Goal: Information Seeking & Learning: Learn about a topic

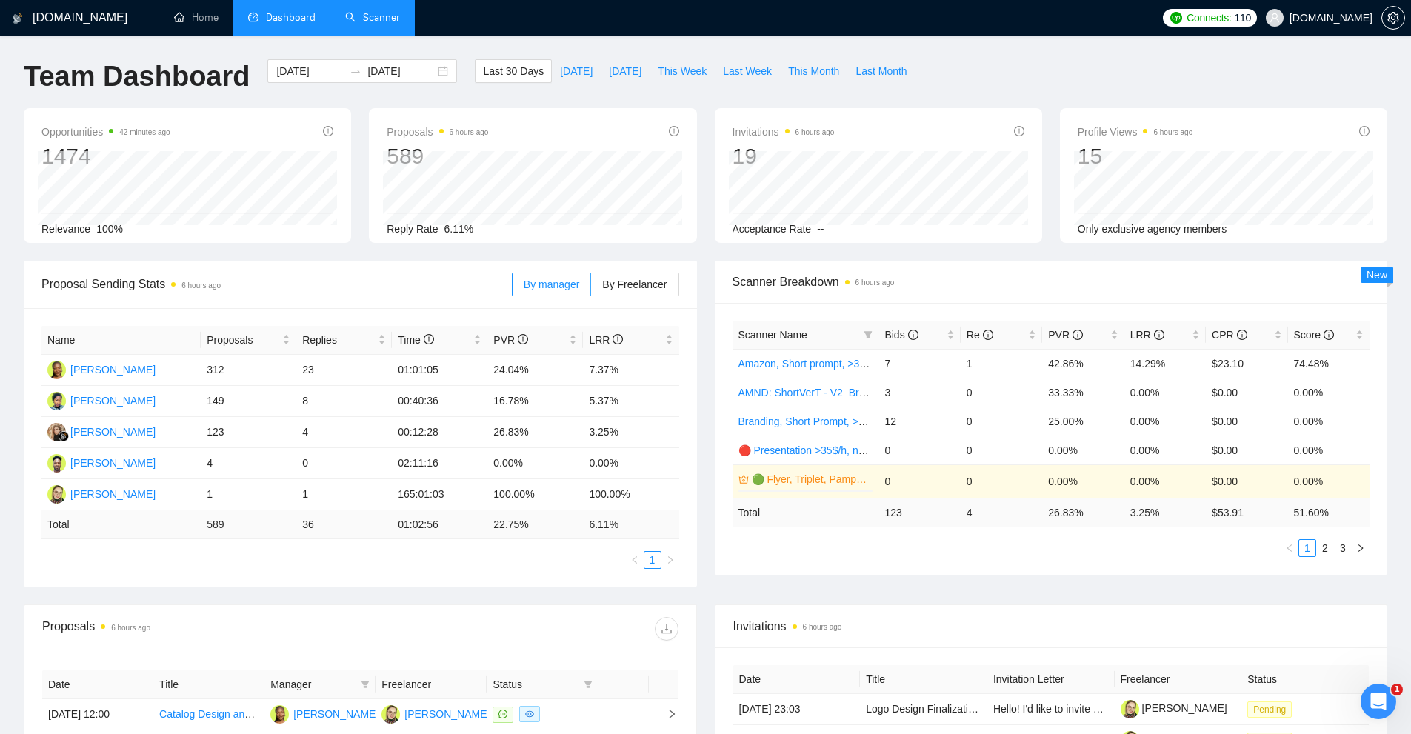
click at [397, 19] on link "Scanner" at bounding box center [372, 17] width 55 height 13
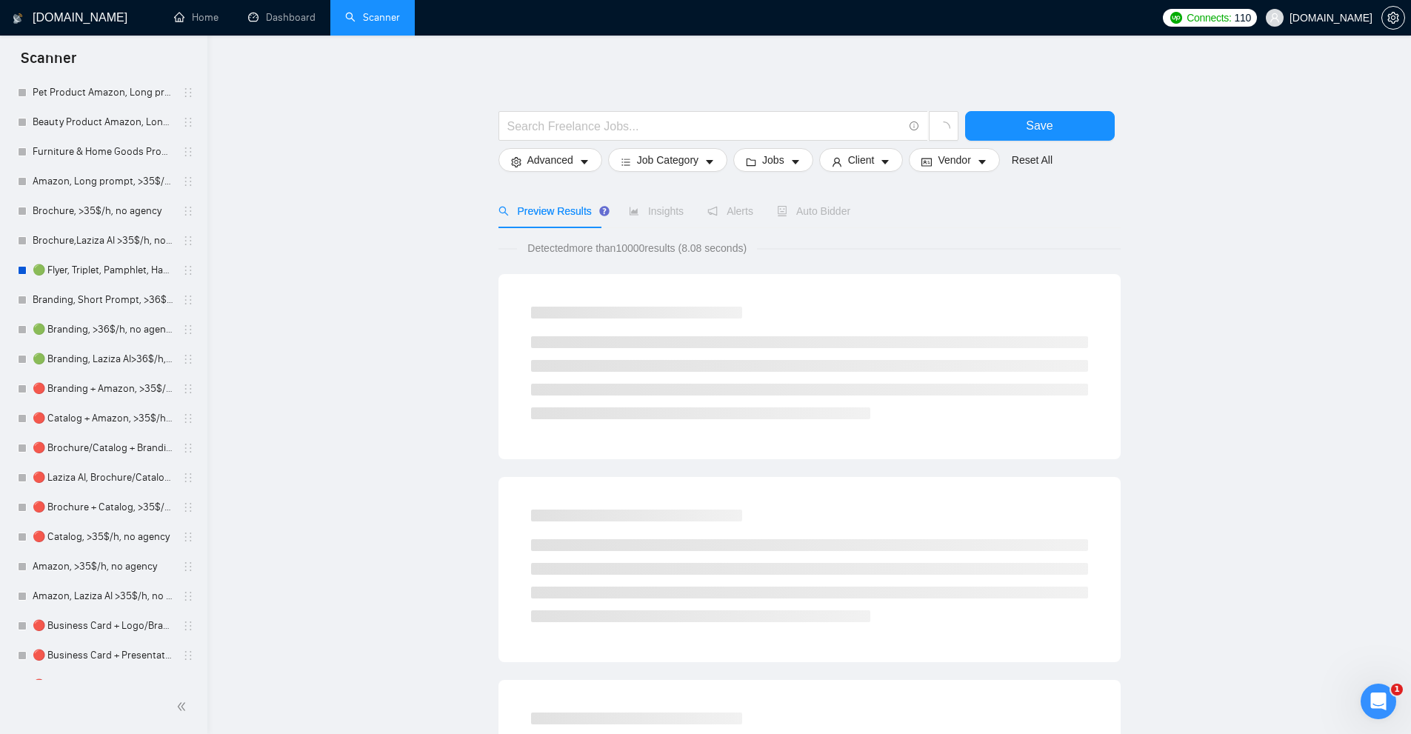
scroll to position [148, 0]
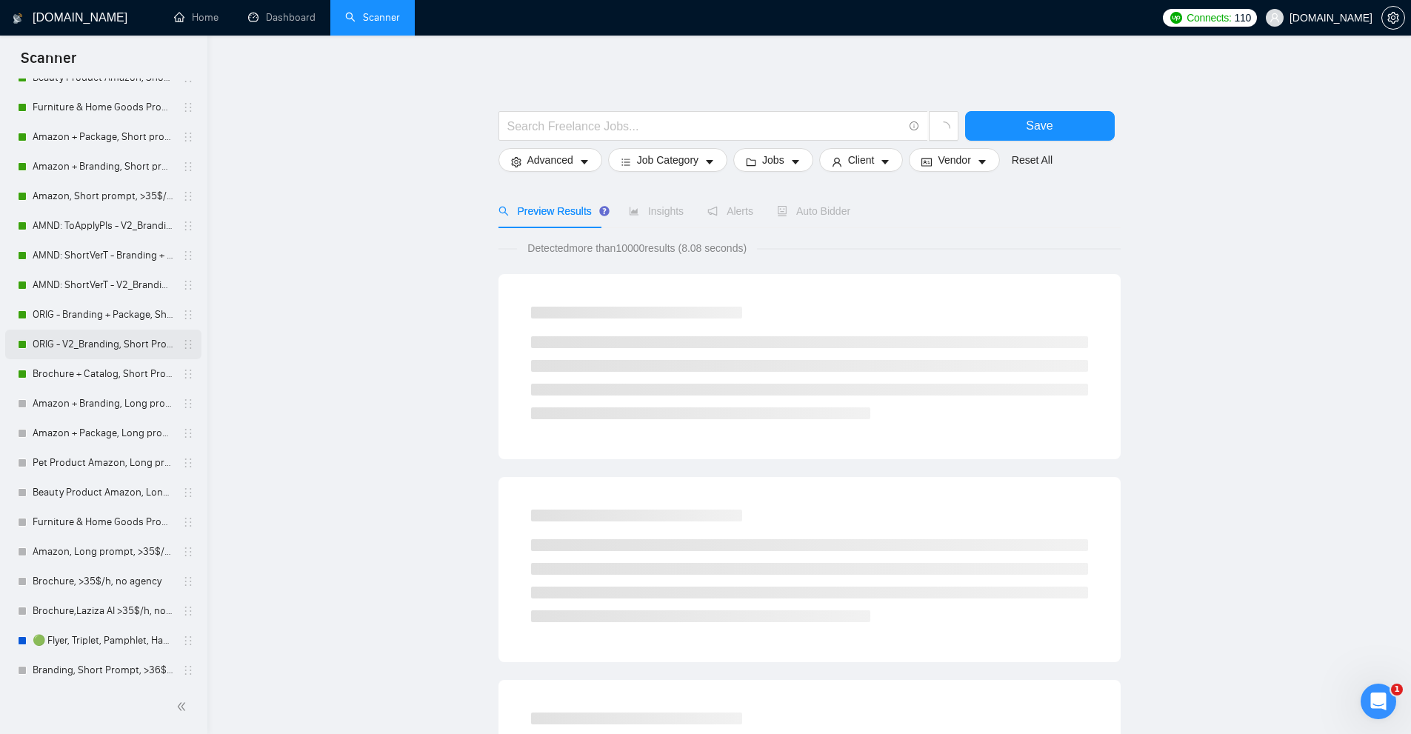
click at [76, 347] on link "ORIG - V2_Branding, Short Prompt, >36$/h, no agency" at bounding box center [103, 345] width 141 height 30
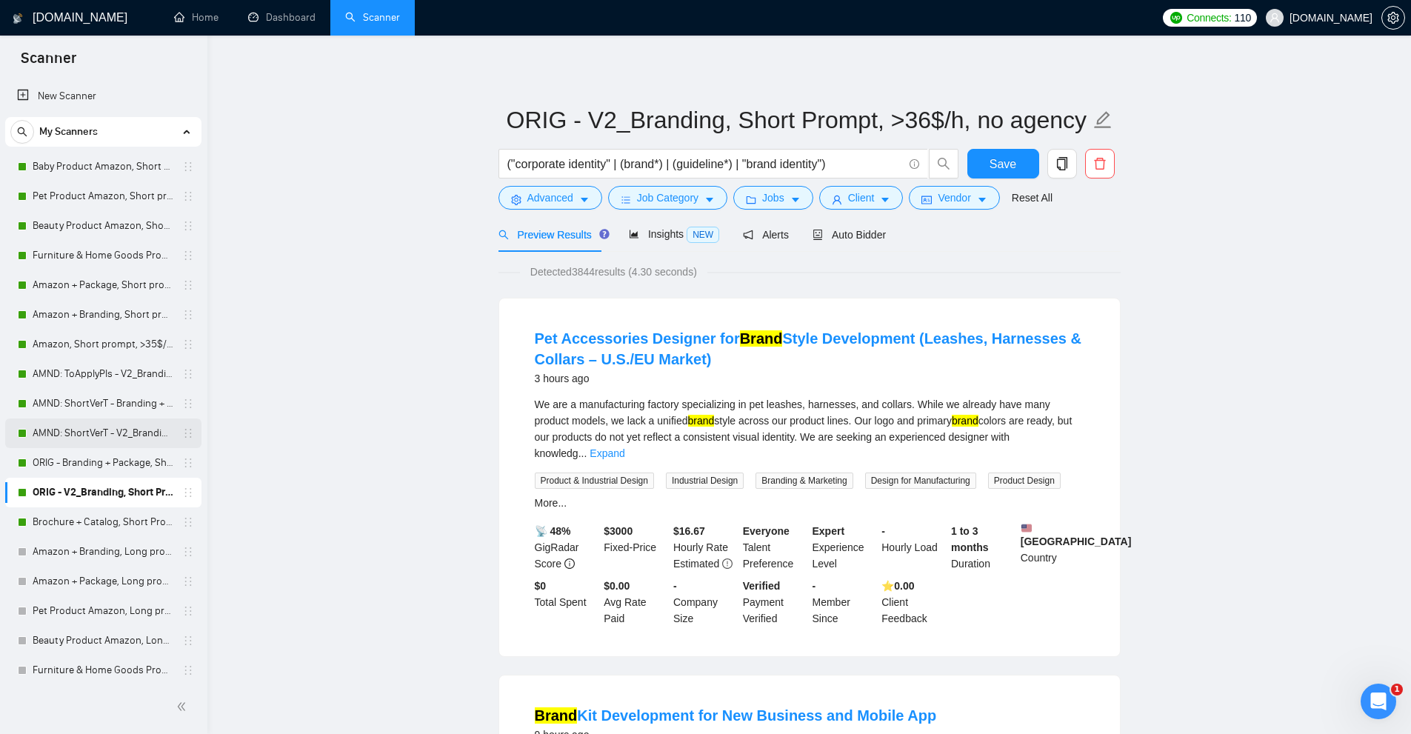
click at [99, 440] on link "AMND: ShortVerT - V2_Branding, Short Prompt, >36$/h, no agency" at bounding box center [103, 433] width 141 height 30
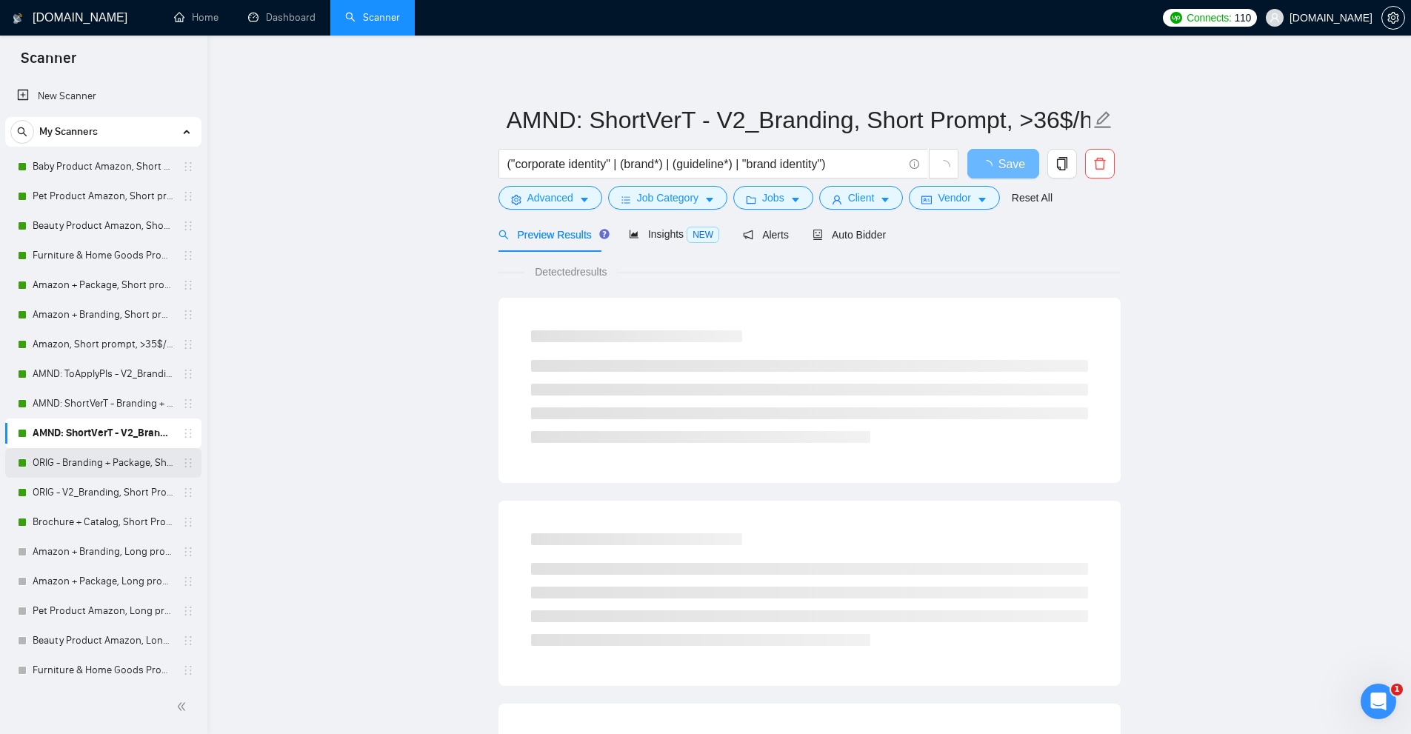
click at [90, 468] on link "ORIG - Branding + Package, Short Prompt, >36$/h, no agency" at bounding box center [103, 463] width 141 height 30
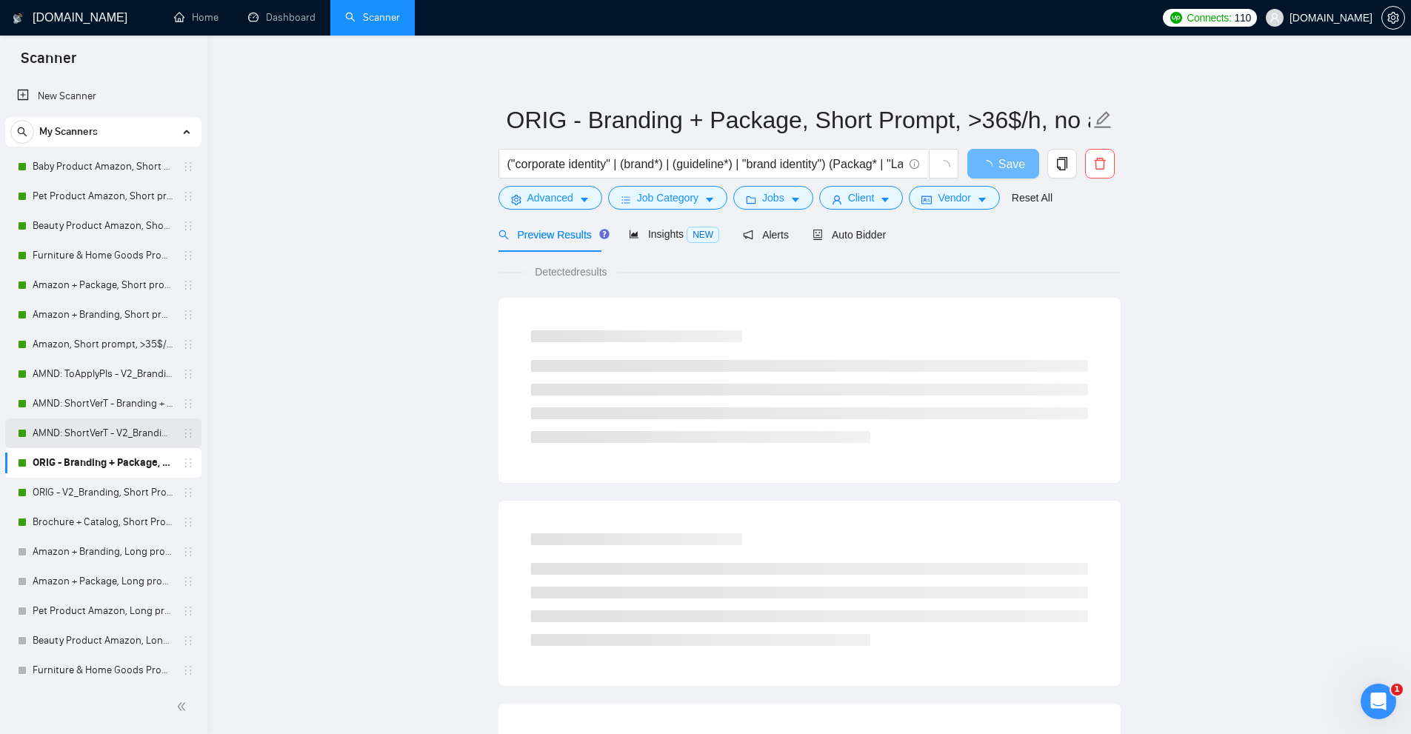
click at [100, 433] on link "AMND: ShortVerT - V2_Branding, Short Prompt, >36$/h, no agency" at bounding box center [103, 433] width 141 height 30
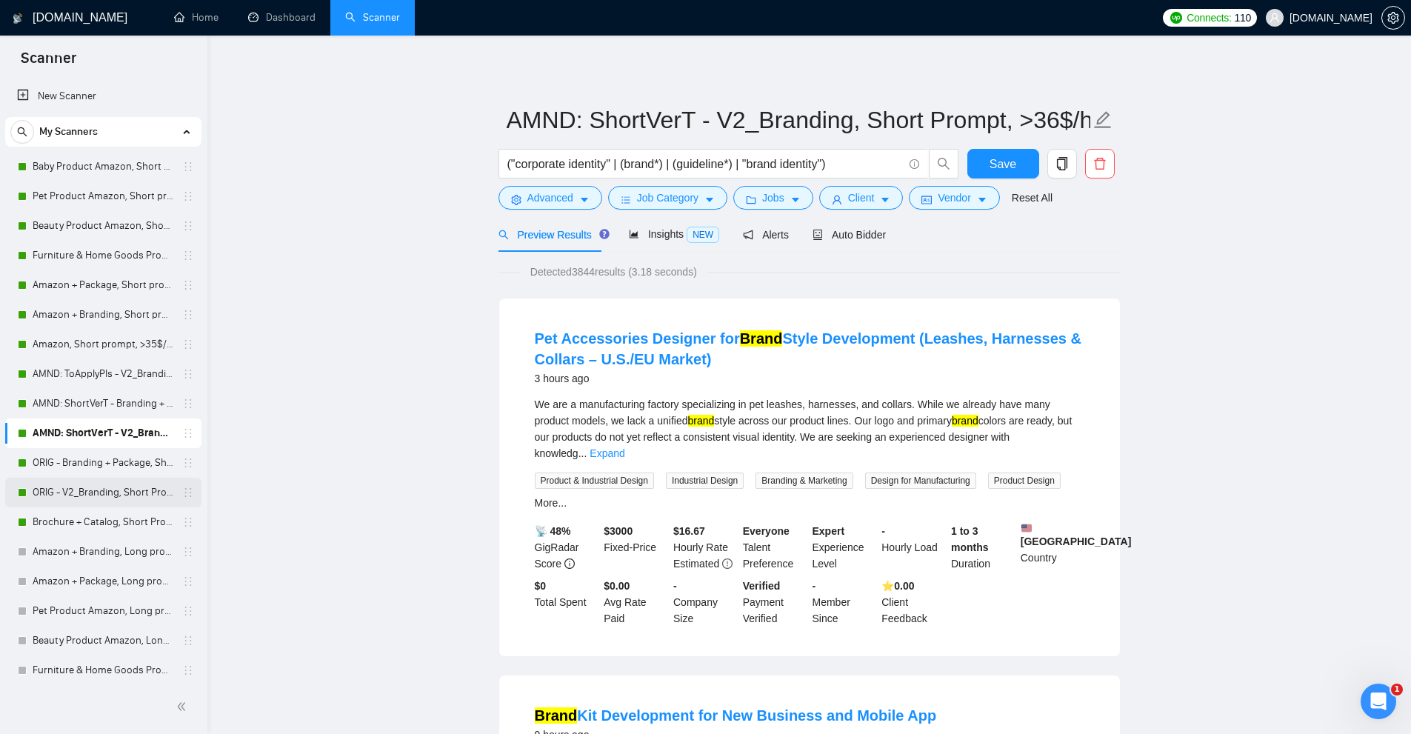
click at [84, 493] on link "ORIG - V2_Branding, Short Prompt, >36$/h, no agency" at bounding box center [103, 493] width 141 height 30
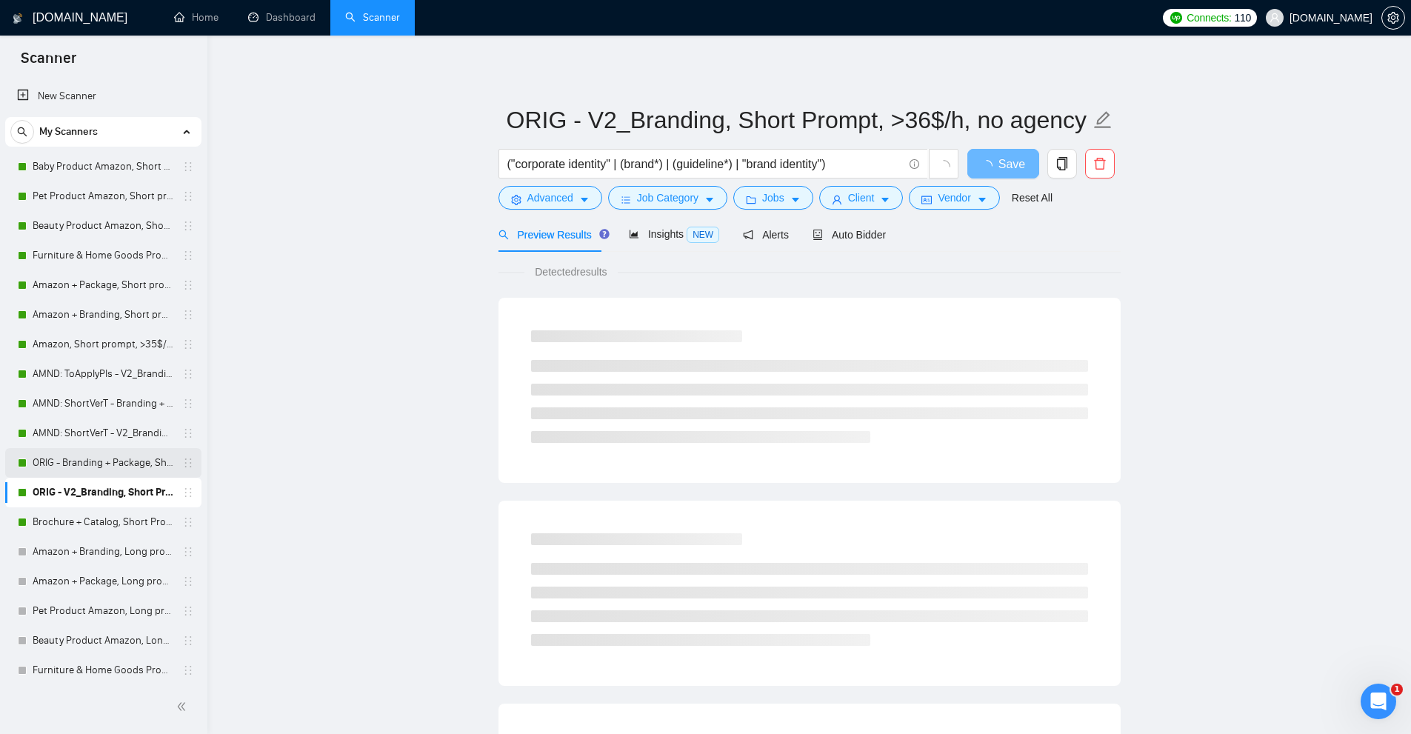
click at [107, 466] on link "ORIG - Branding + Package, Short Prompt, >36$/h, no agency" at bounding box center [103, 463] width 141 height 30
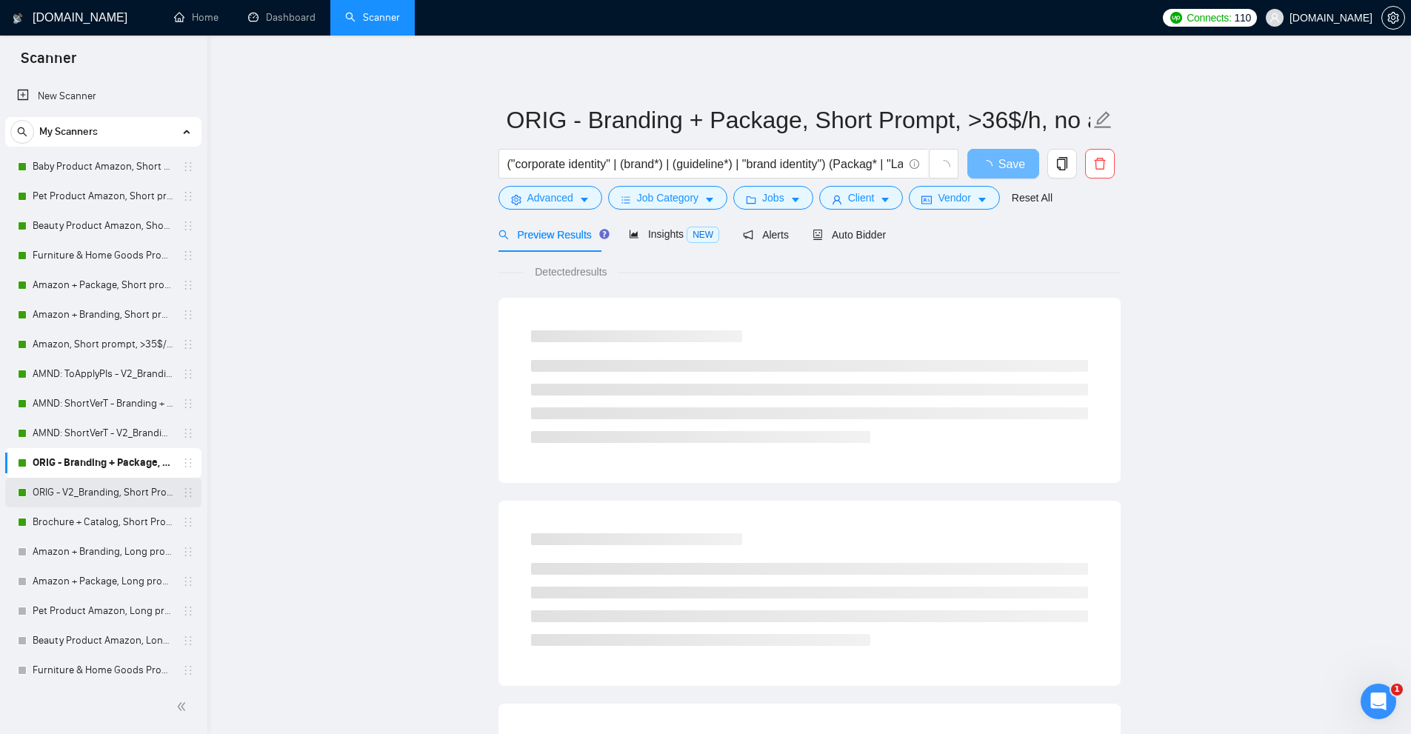
click at [102, 493] on link "ORIG - V2_Branding, Short Prompt, >36$/h, no agency" at bounding box center [103, 493] width 141 height 30
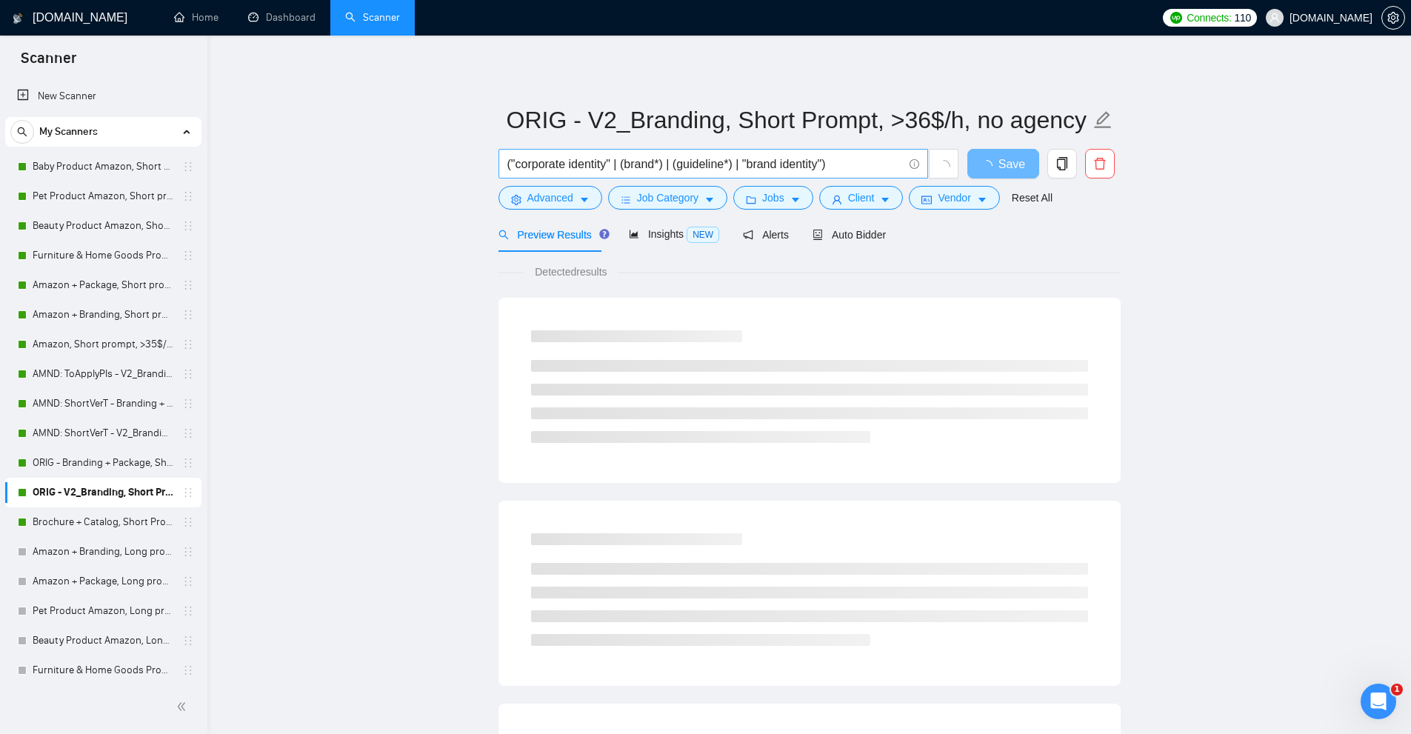
click at [681, 164] on input "("corporate identity" | (brand*) | (guideline*) | "brand identity")" at bounding box center [705, 164] width 396 height 19
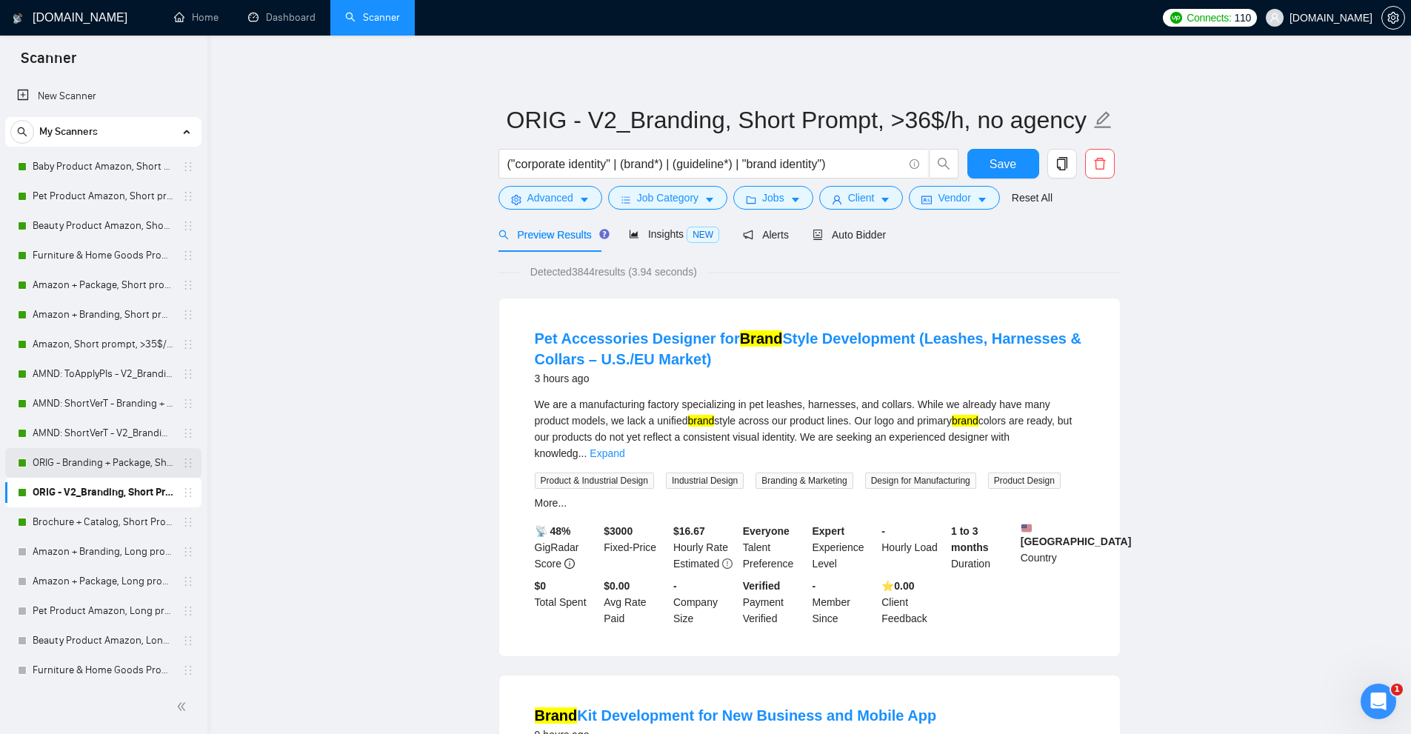
click at [101, 467] on link "ORIG - Branding + Package, Short Prompt, >36$/h, no agency" at bounding box center [103, 463] width 141 height 30
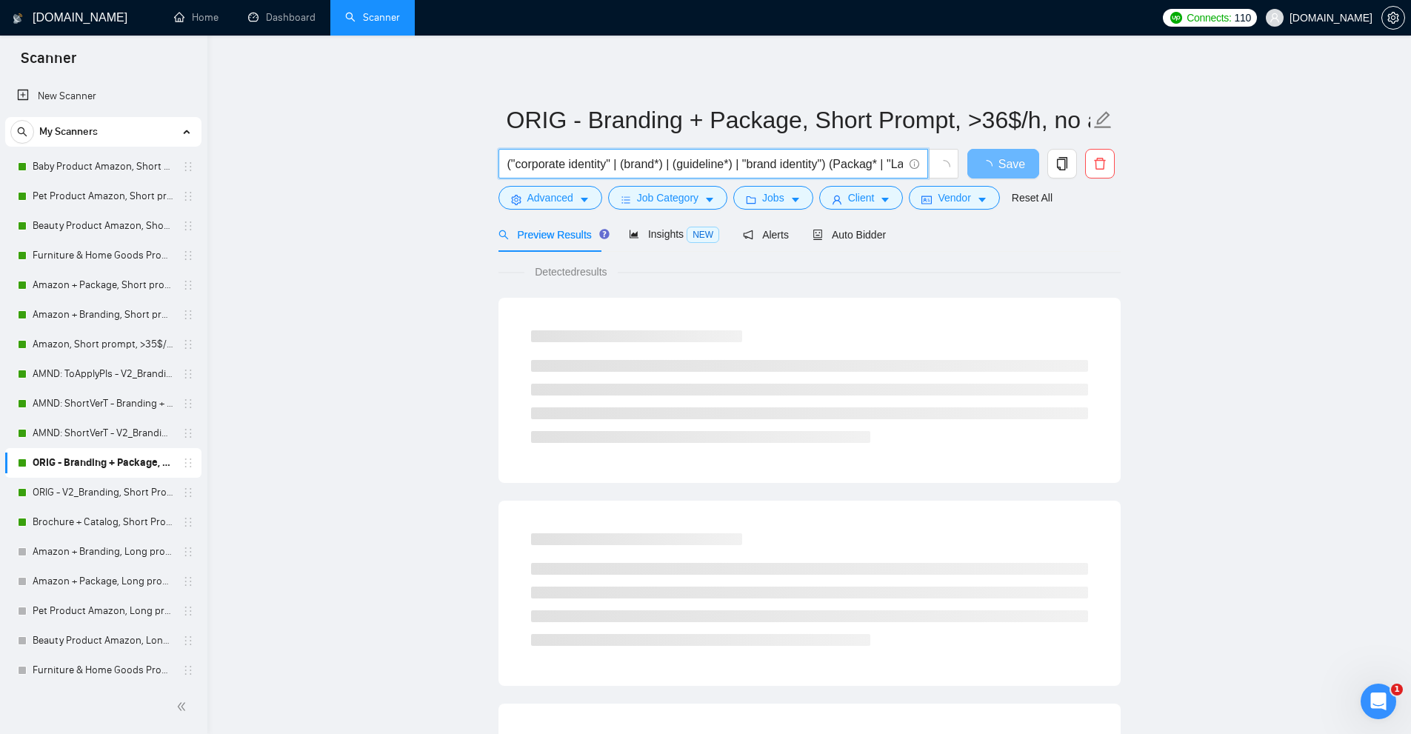
click at [730, 166] on input "("corporate identity" | (brand*) | (guideline*) | "brand identity") (Packag* | …" at bounding box center [705, 164] width 396 height 19
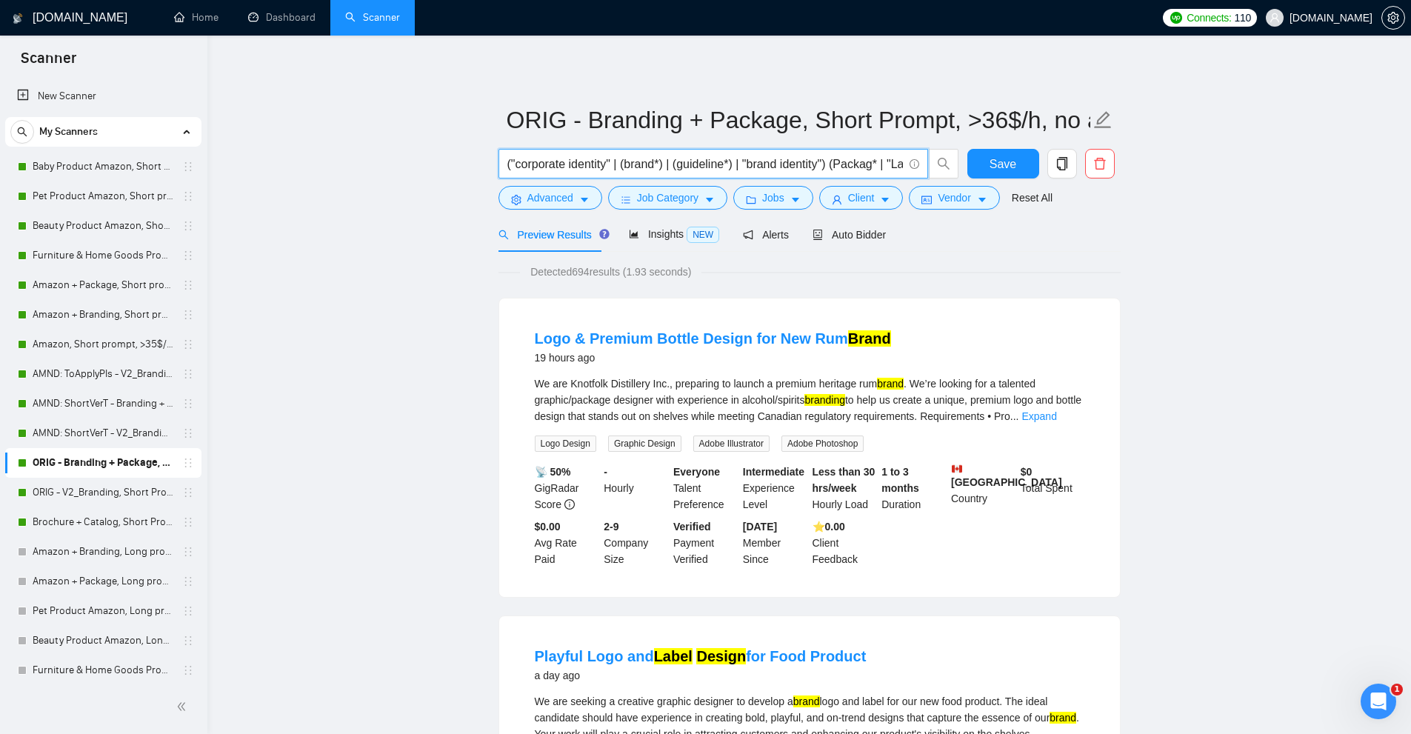
click at [93, 400] on link "AMND: ShortVerT - Branding + Package, Short Prompt, >36$/h, no agency" at bounding box center [103, 404] width 141 height 30
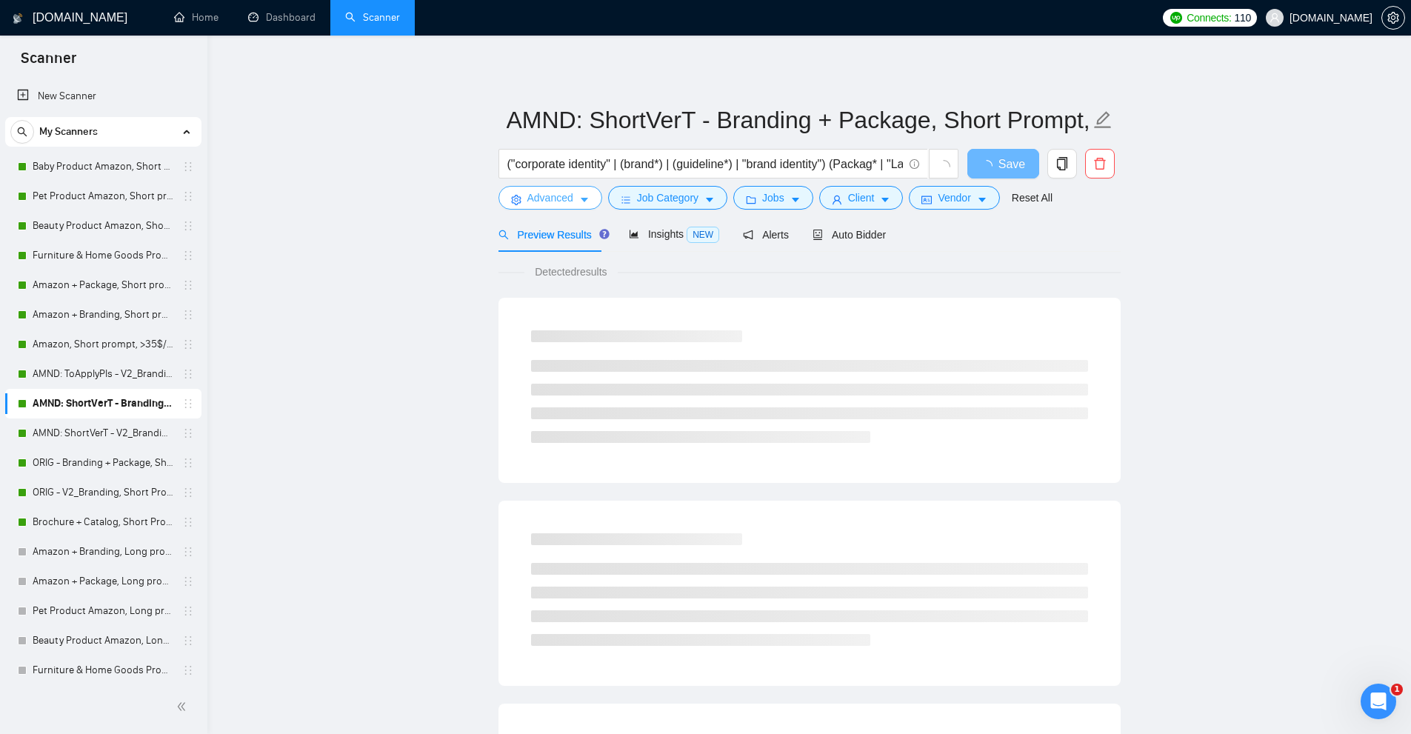
click at [569, 192] on span "Advanced" at bounding box center [550, 198] width 46 height 16
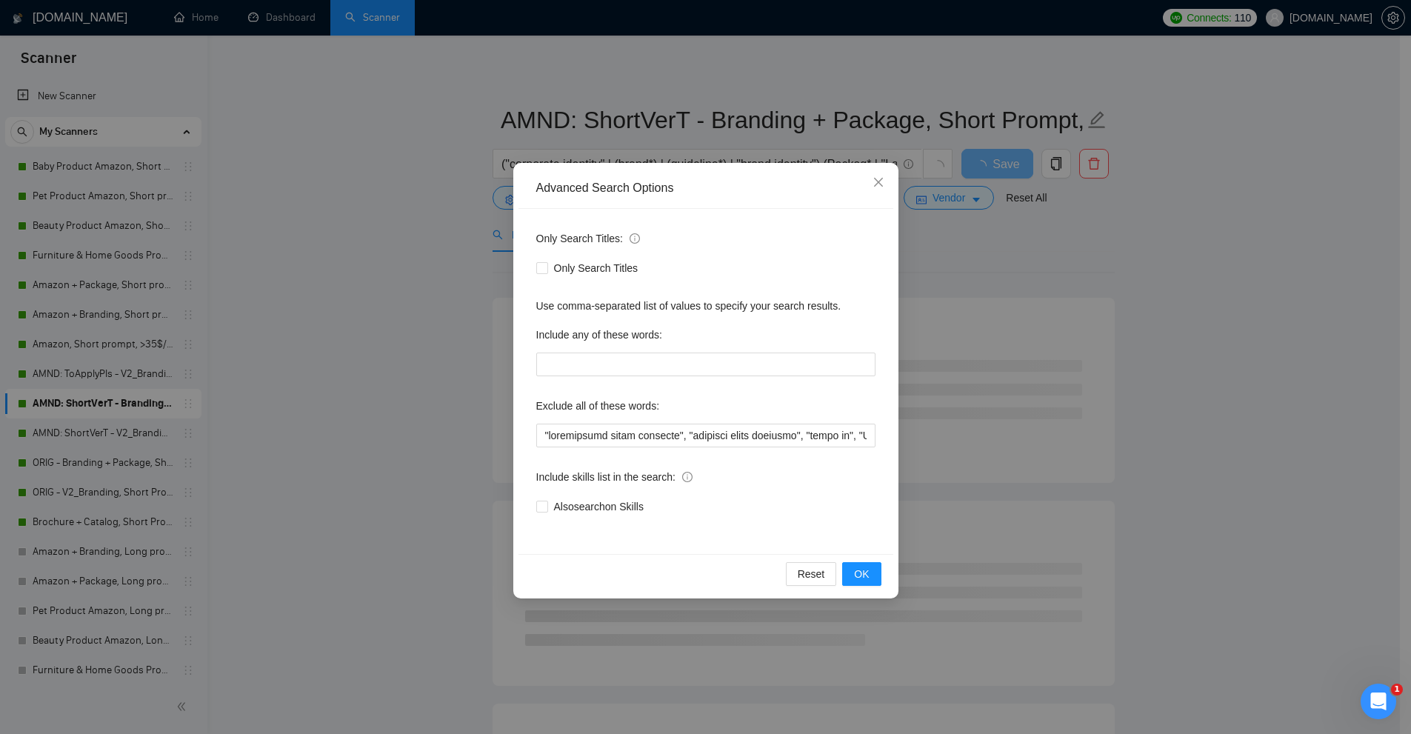
click at [285, 396] on div "Advanced Search Options Only Search Titles: Only Search Titles Use comma-separa…" at bounding box center [705, 367] width 1411 height 734
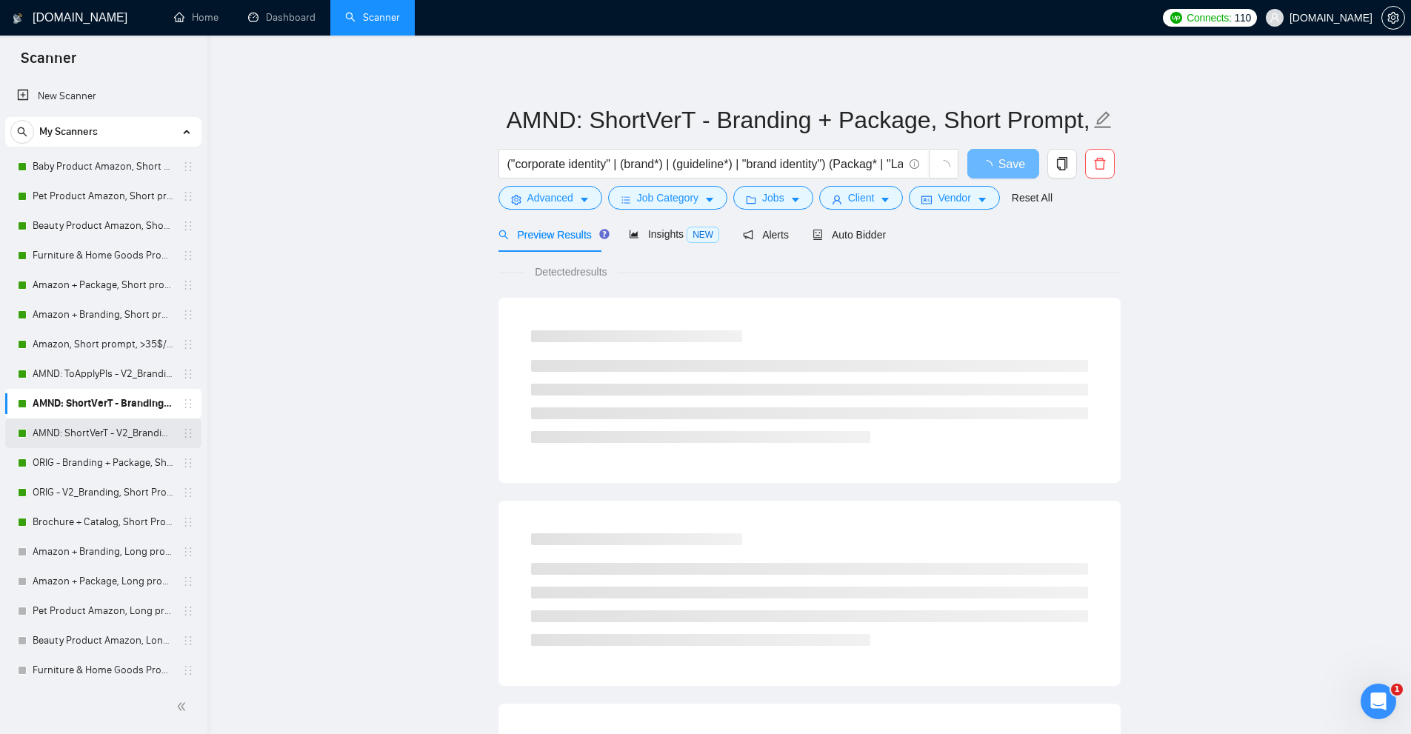
click at [103, 432] on link "AMND: ShortVerT - V2_Branding, Short Prompt, >36$/h, no agency" at bounding box center [103, 433] width 141 height 30
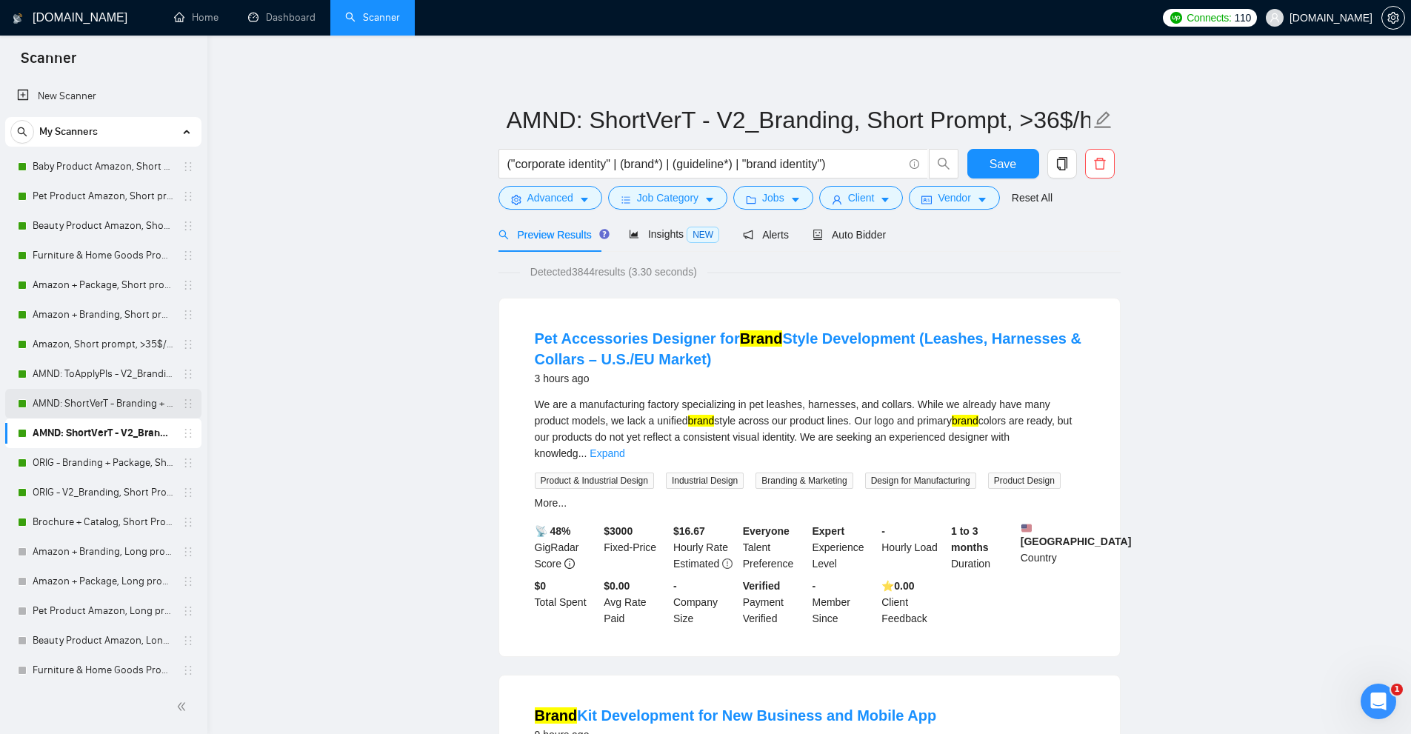
click at [127, 402] on link "AMND: ShortVerT - Branding + Package, Short Prompt, >36$/h, no agency" at bounding box center [103, 404] width 141 height 30
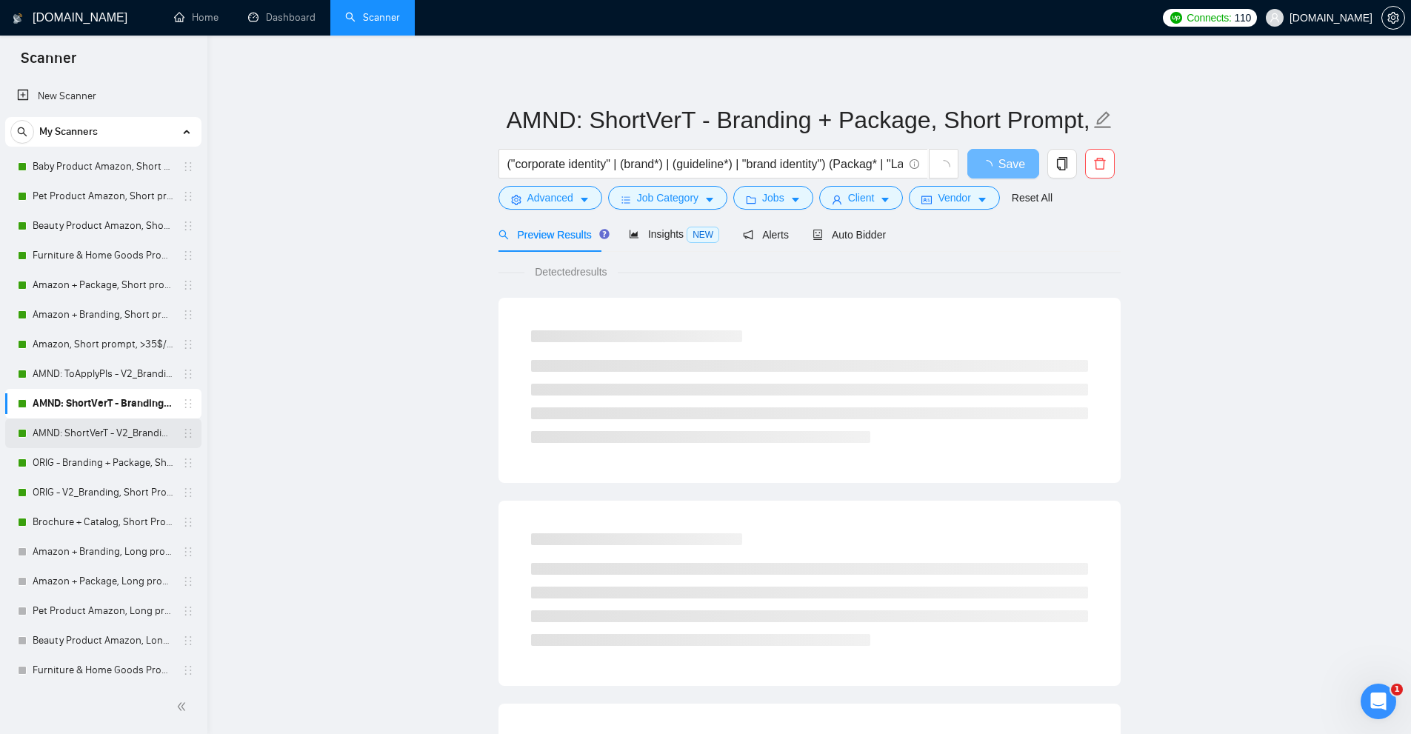
click at [114, 441] on link "AMND: ShortVerT - V2_Branding, Short Prompt, >36$/h, no agency" at bounding box center [103, 433] width 141 height 30
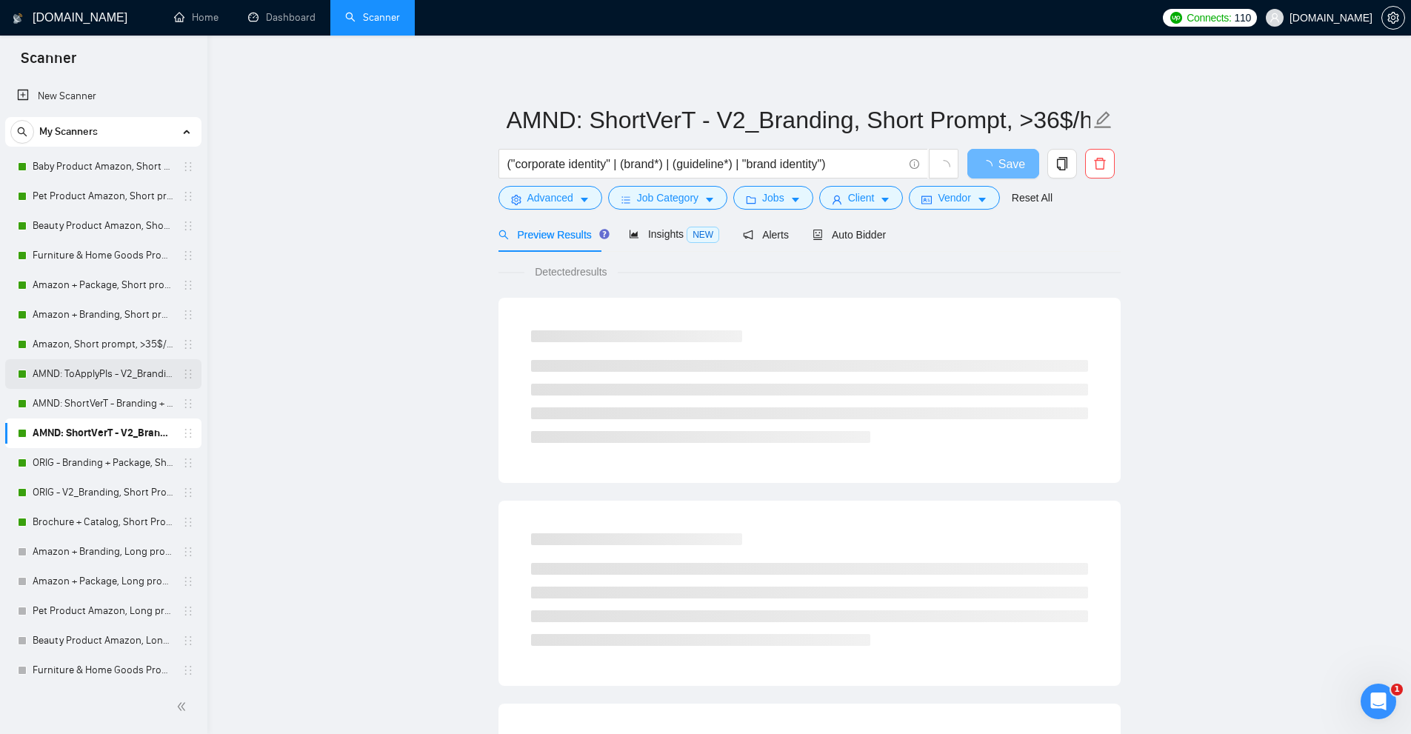
click at [104, 370] on link "AMND: ToApplyPls - V2_Branding, Short Prompt, >36$/h, no agency" at bounding box center [103, 374] width 141 height 30
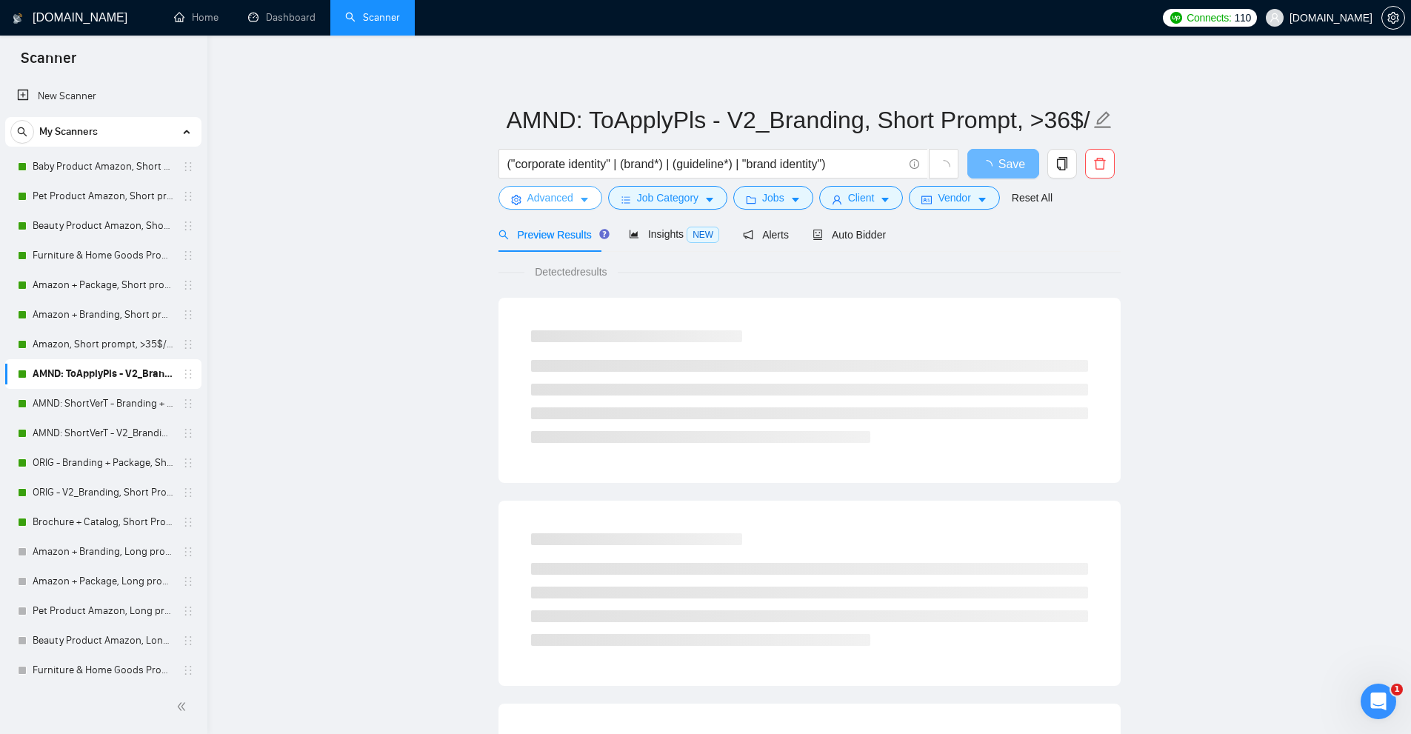
click at [584, 200] on icon "caret-down" at bounding box center [584, 201] width 7 height 4
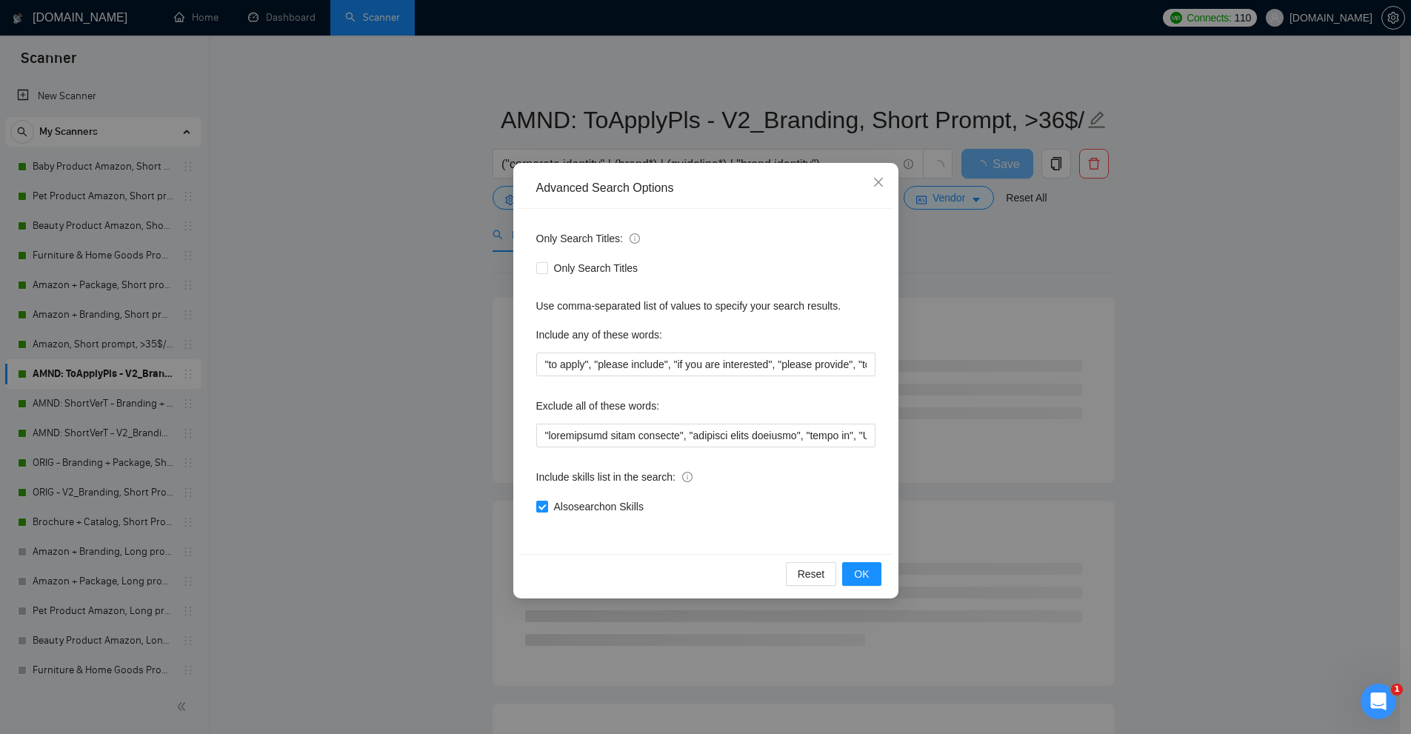
click at [396, 332] on div "Advanced Search Options Only Search Titles: Only Search Titles Use comma-separa…" at bounding box center [705, 367] width 1411 height 734
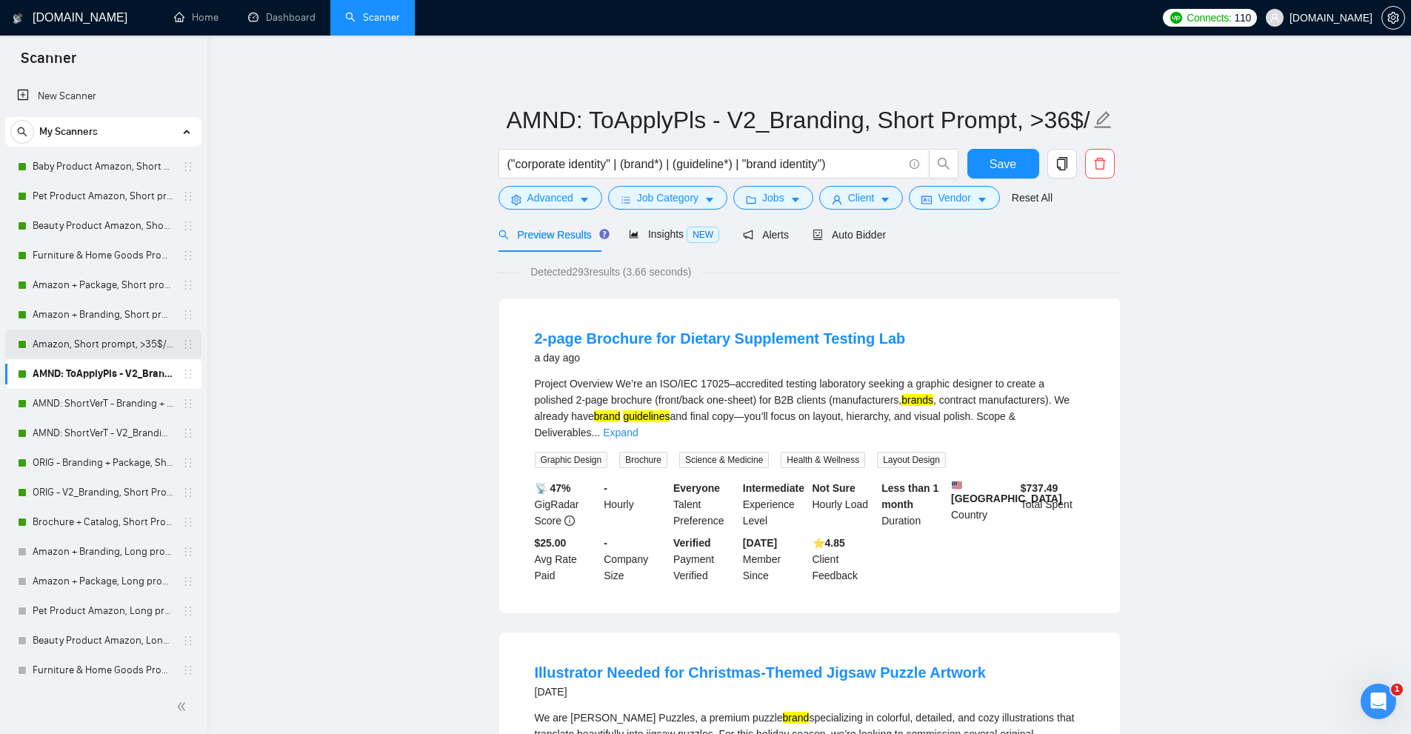
click at [63, 343] on link "Amazon, Short prompt, >35$/h, no agency" at bounding box center [103, 345] width 141 height 30
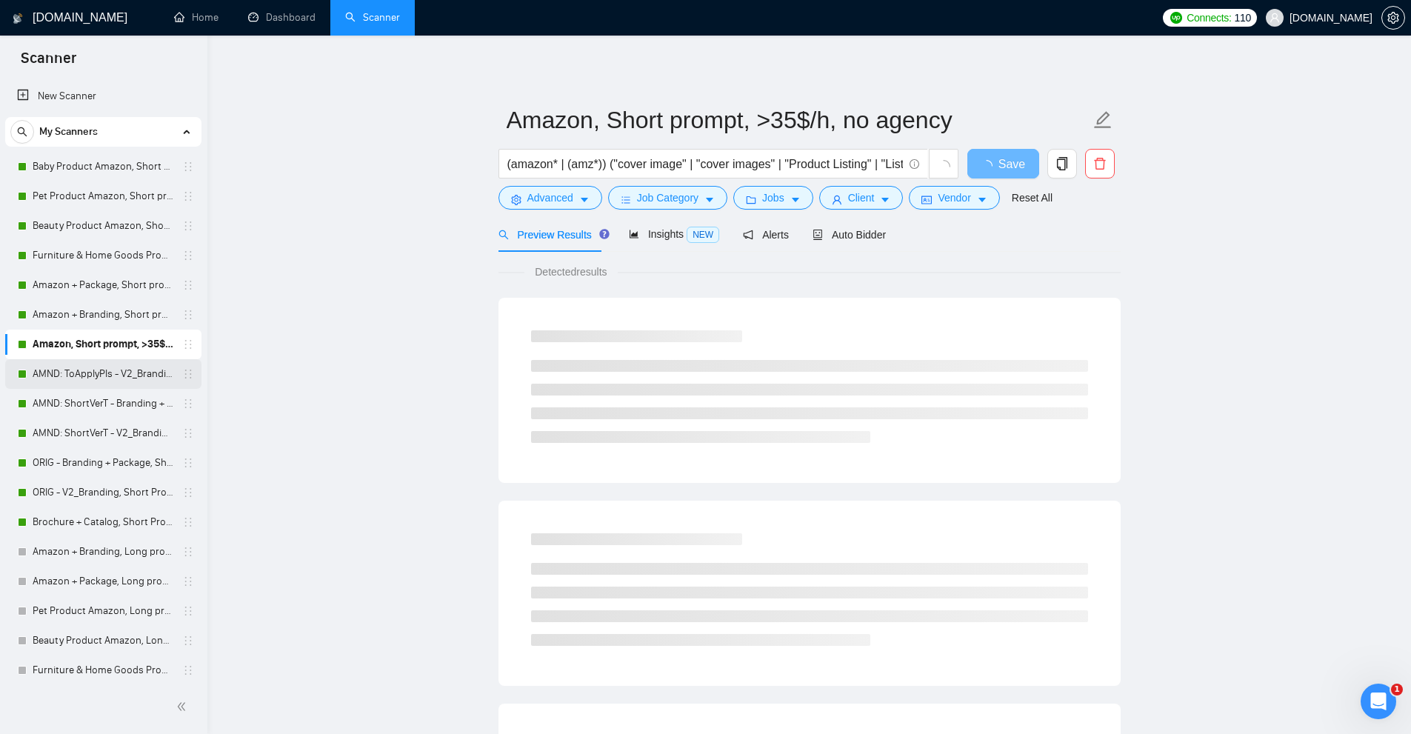
click at [73, 372] on link "AMND: ToApplyPls - V2_Branding, Short Prompt, >36$/h, no agency" at bounding box center [103, 374] width 141 height 30
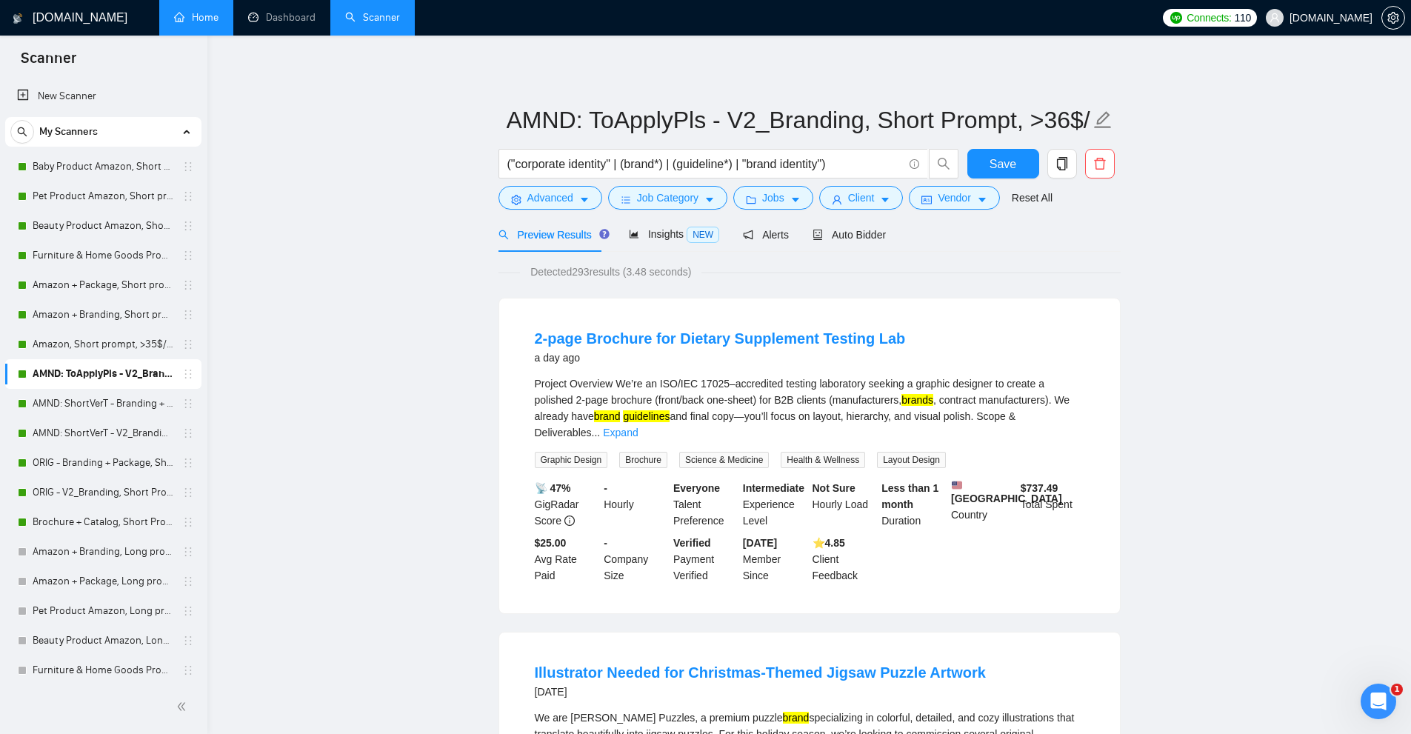
click at [219, 24] on link "Home" at bounding box center [196, 17] width 44 height 13
